Goal: Task Accomplishment & Management: Manage account settings

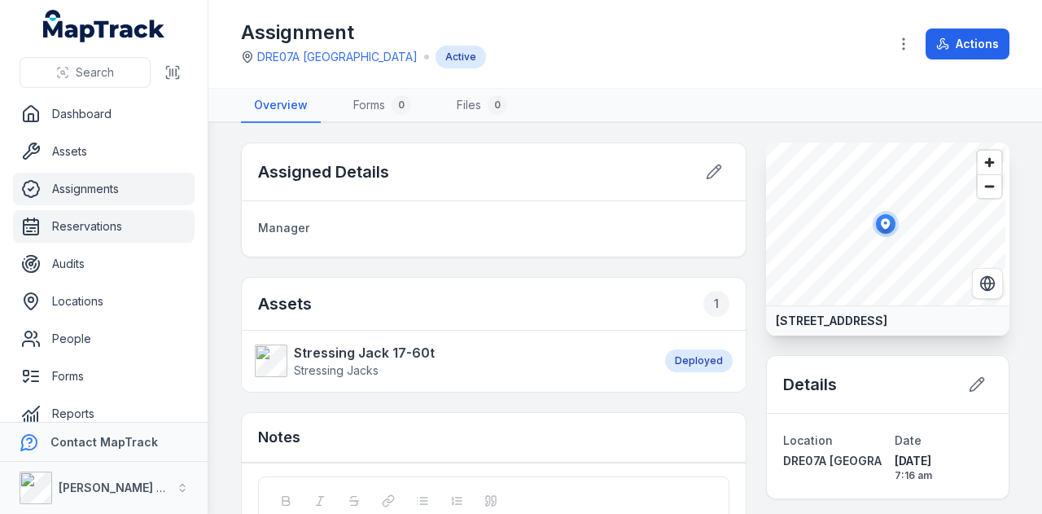
click at [104, 234] on link "Reservations" at bounding box center [104, 226] width 182 height 33
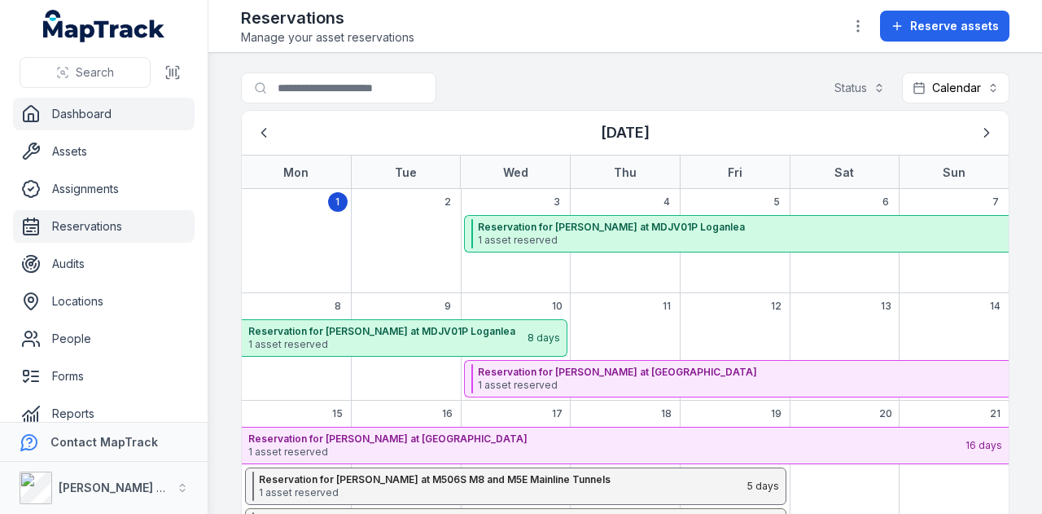
click at [139, 121] on link "Dashboard" at bounding box center [104, 114] width 182 height 33
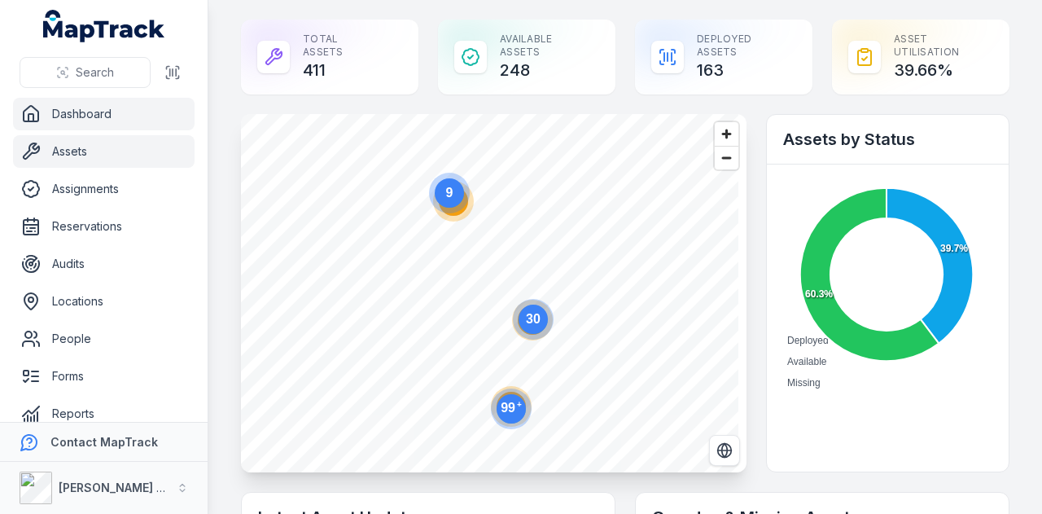
click at [98, 154] on link "Assets" at bounding box center [104, 151] width 182 height 33
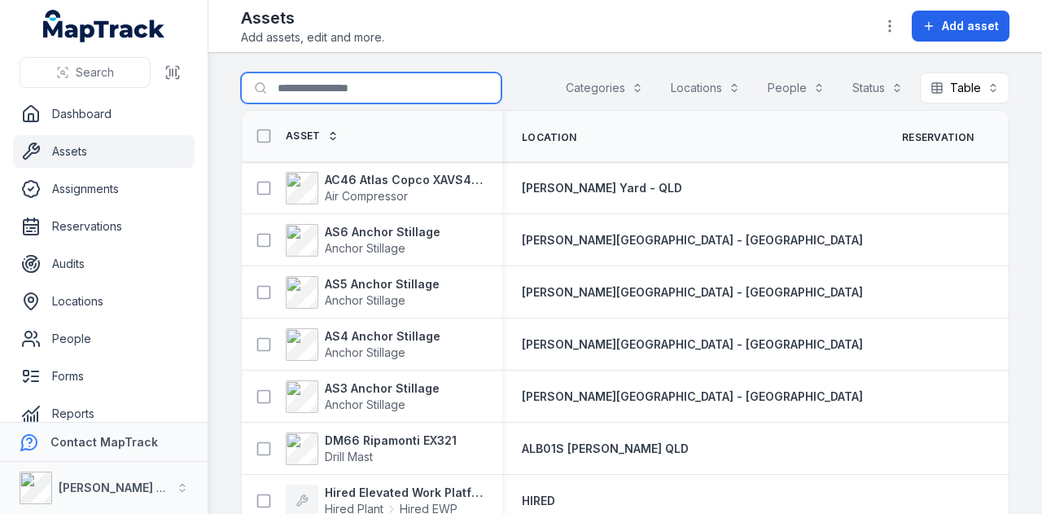
click at [378, 84] on input "Search for assets" at bounding box center [371, 87] width 260 height 31
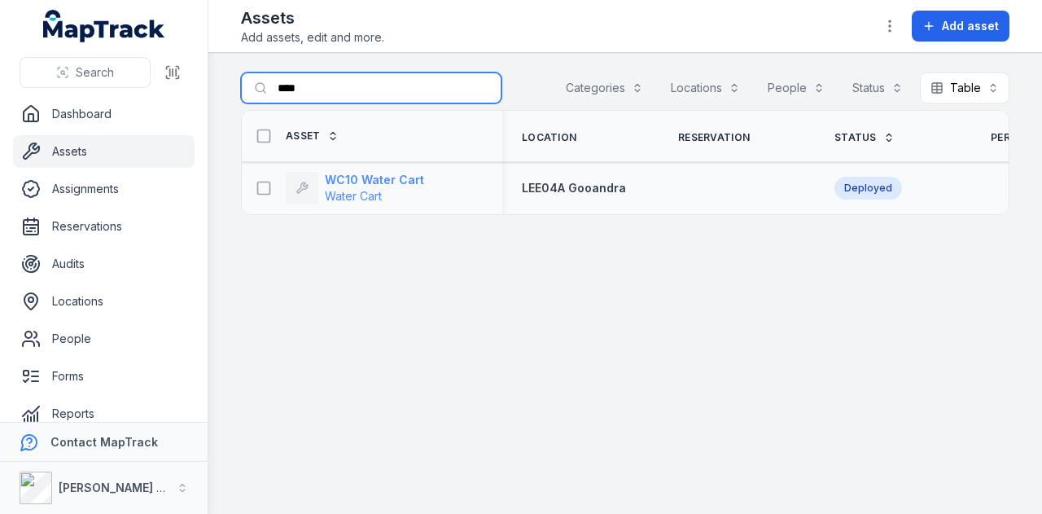
type input "****"
click at [401, 175] on strong "WC10 Water Cart" at bounding box center [374, 180] width 99 height 16
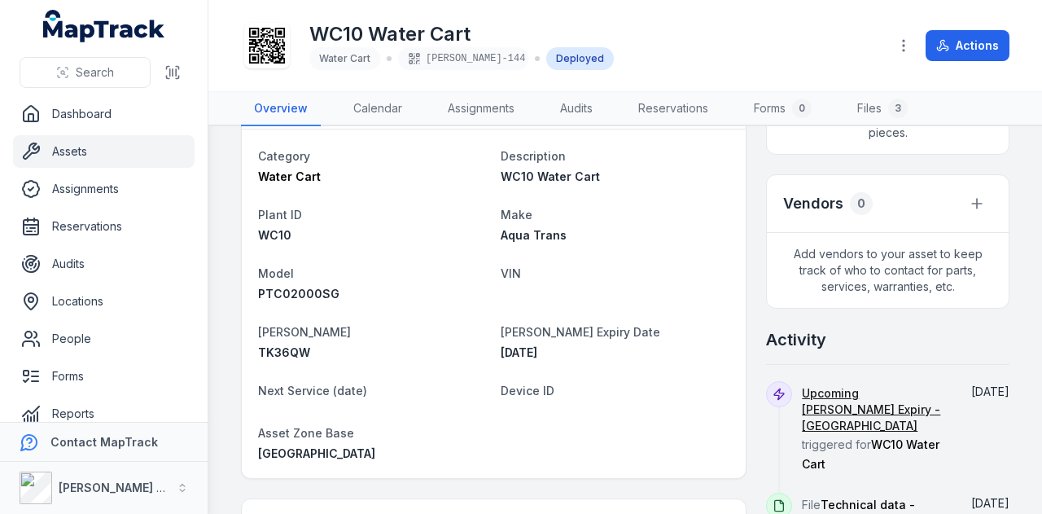
scroll to position [570, 0]
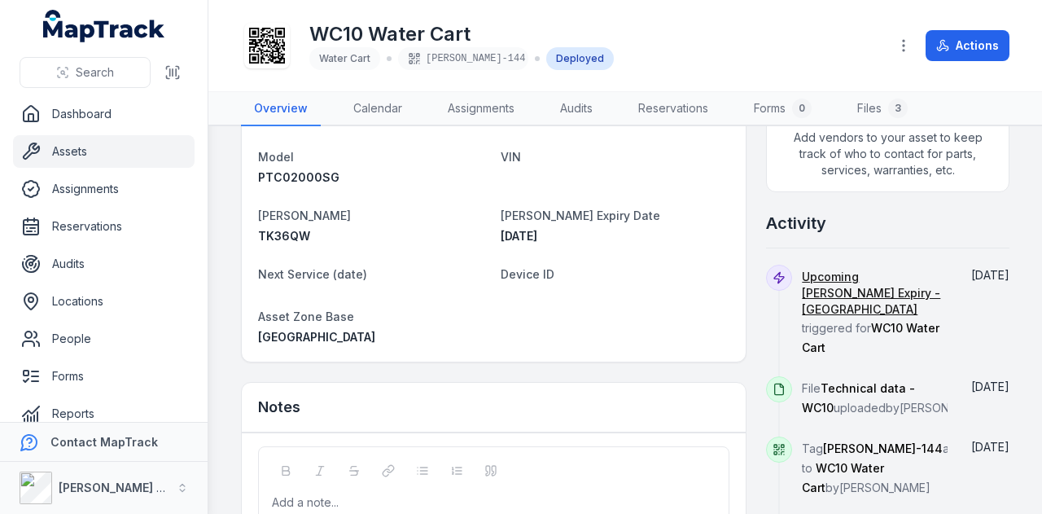
click at [292, 232] on span "TK36QW" at bounding box center [284, 236] width 52 height 14
copy span "TK36QW"
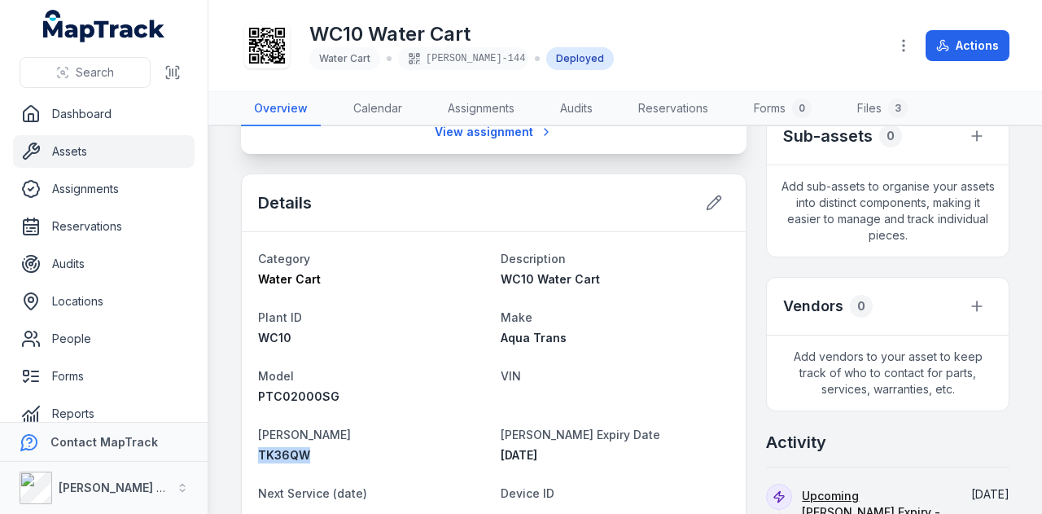
scroll to position [326, 0]
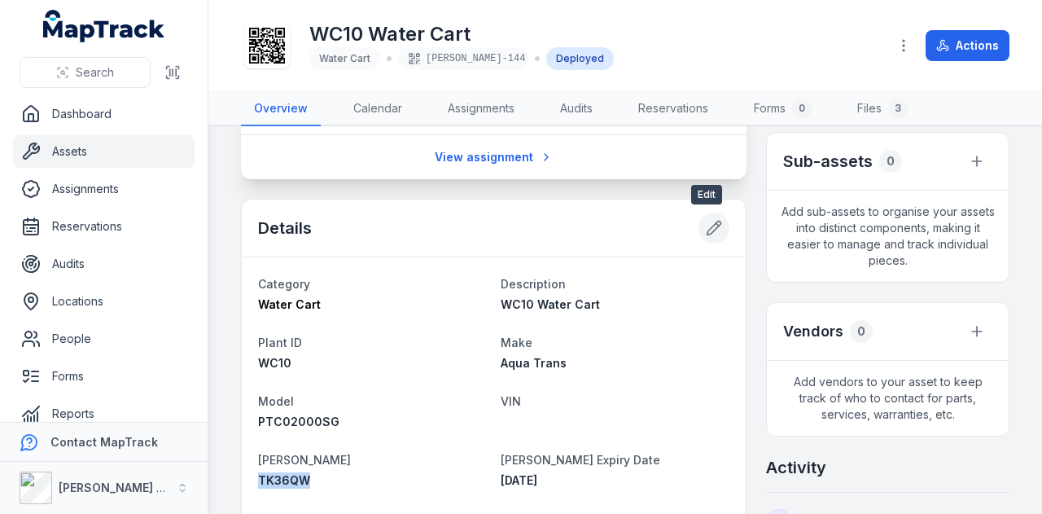
click at [706, 234] on icon at bounding box center [714, 228] width 16 height 16
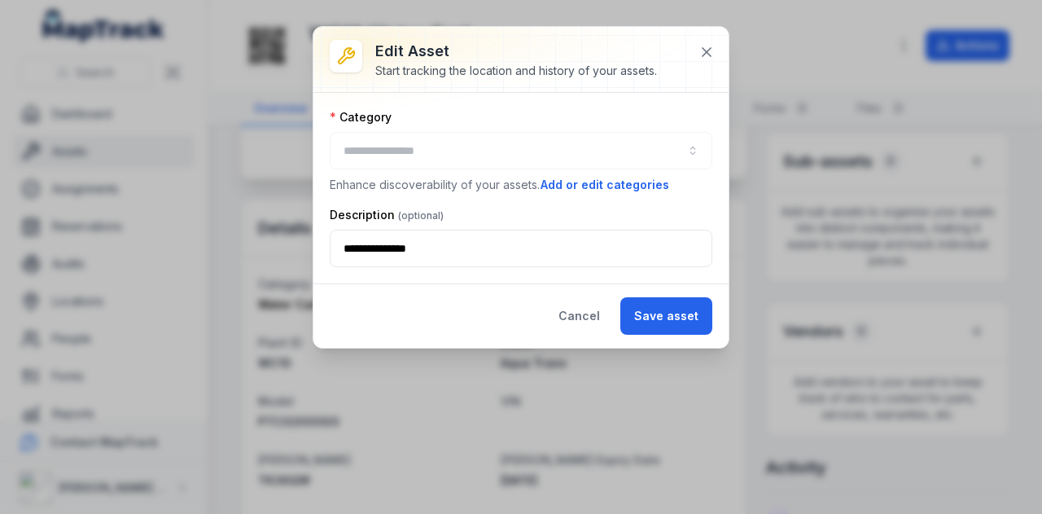
type input "**********"
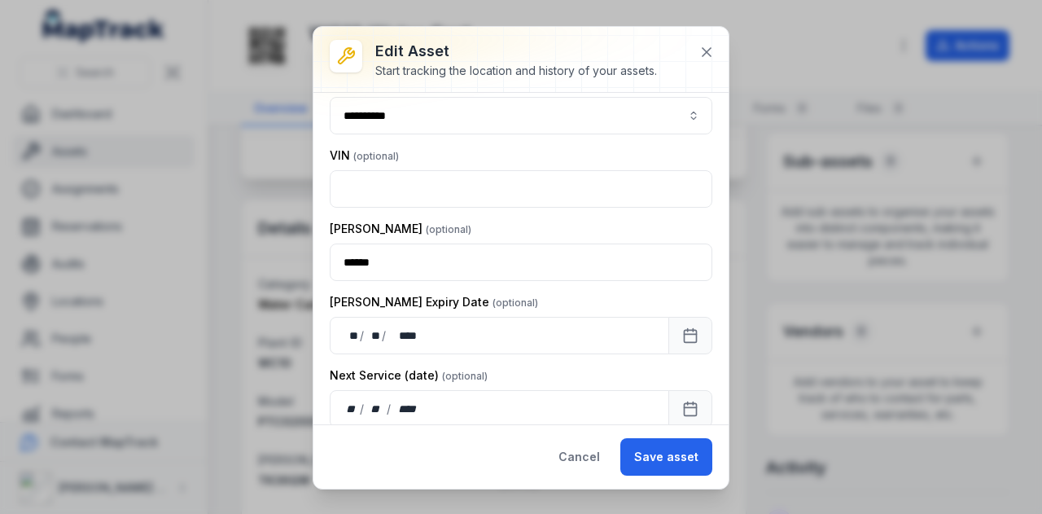
scroll to position [488, 0]
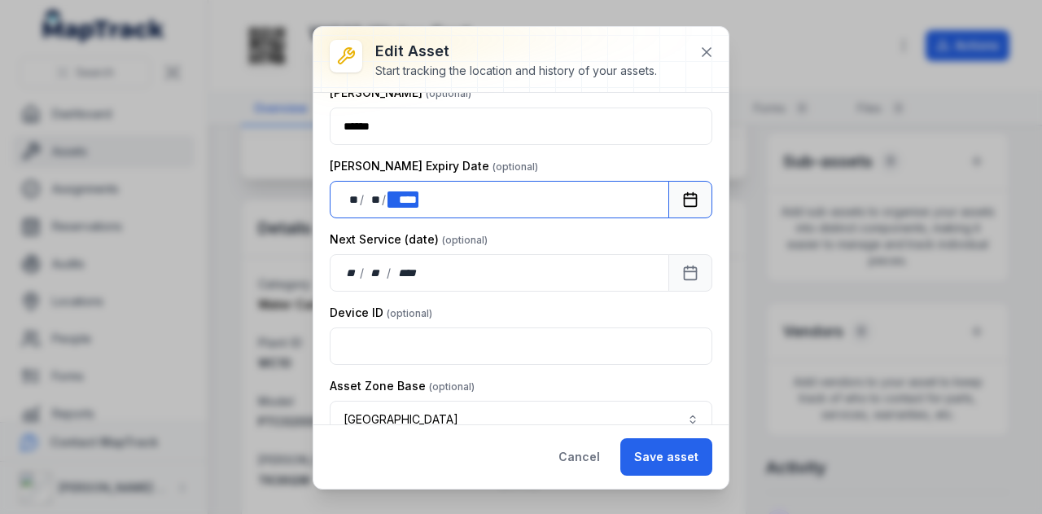
click at [443, 196] on div "** ** / ** ** / **** ****" at bounding box center [499, 199] width 339 height 37
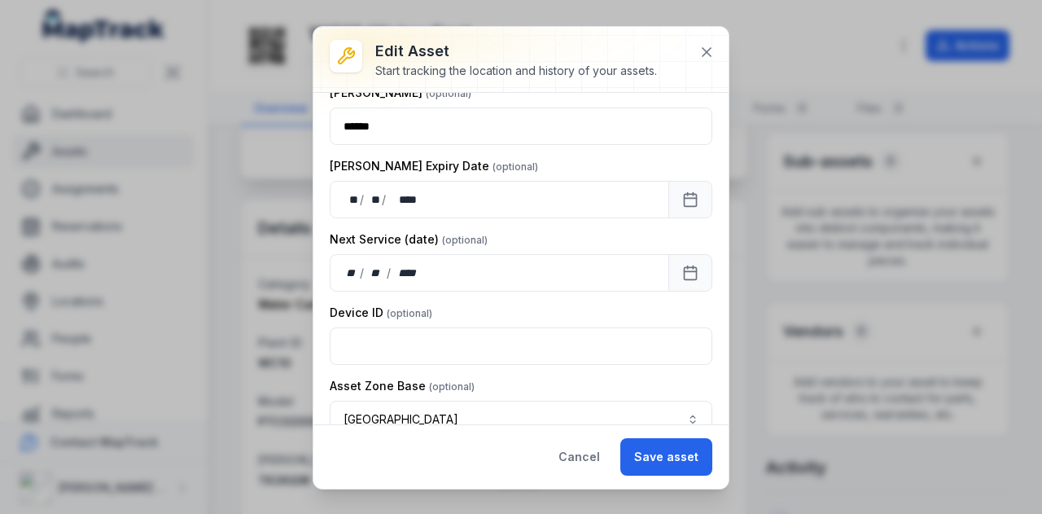
click at [516, 231] on div "Next Service (date)" at bounding box center [521, 239] width 383 height 16
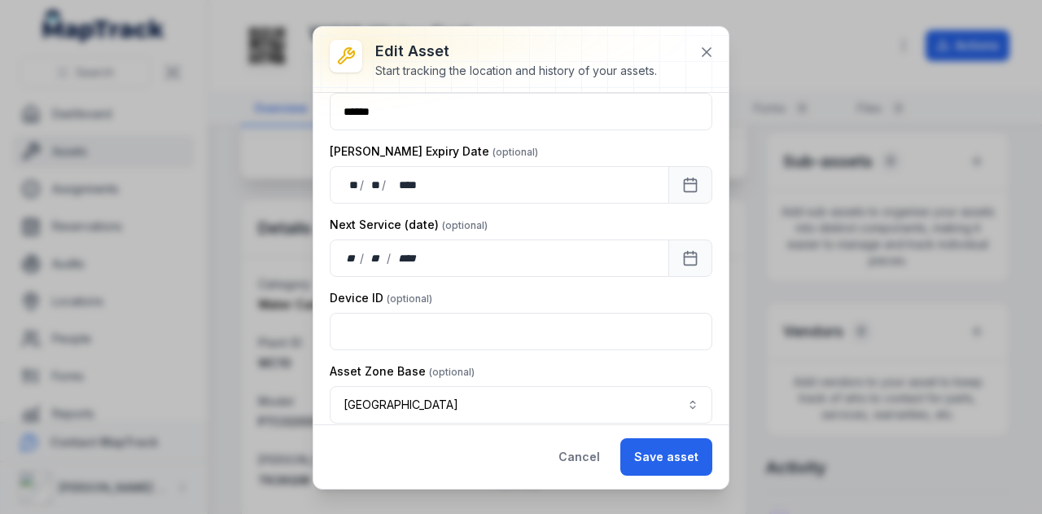
scroll to position [510, 0]
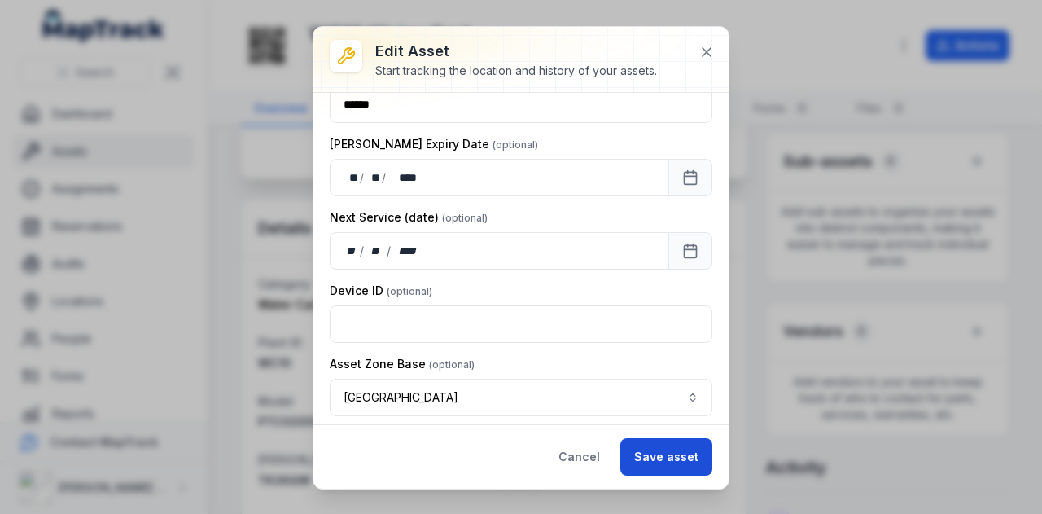
click at [671, 462] on button "Save asset" at bounding box center [666, 456] width 92 height 37
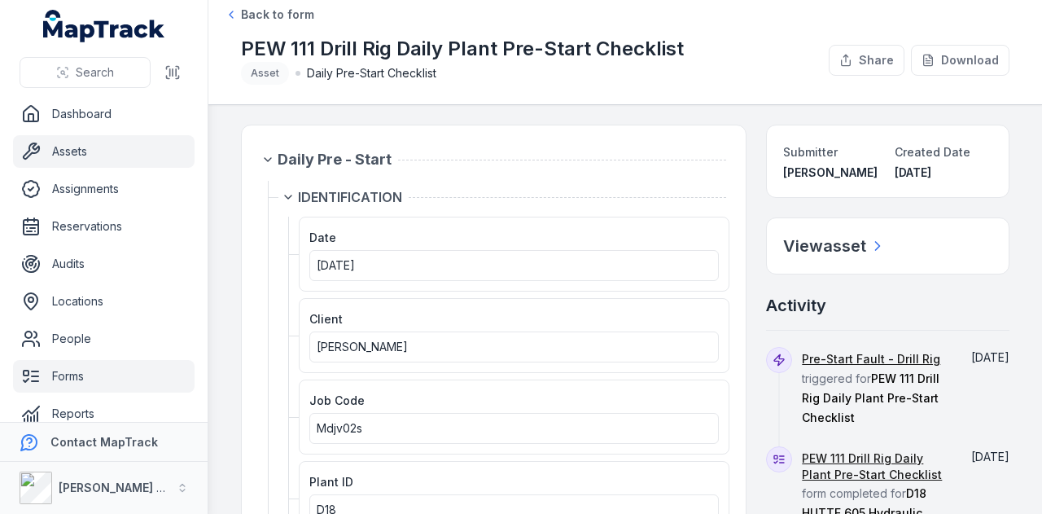
click at [128, 148] on link "Assets" at bounding box center [104, 151] width 182 height 33
